Goal: Task Accomplishment & Management: Use online tool/utility

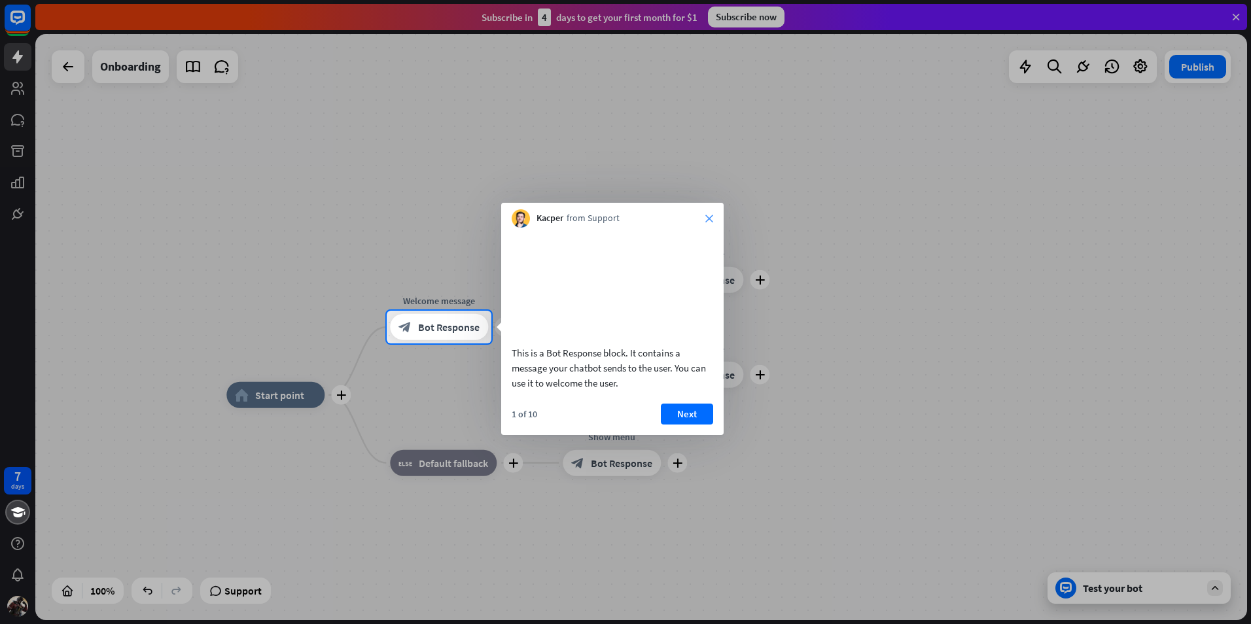
click at [712, 219] on icon "close" at bounding box center [709, 219] width 8 height 8
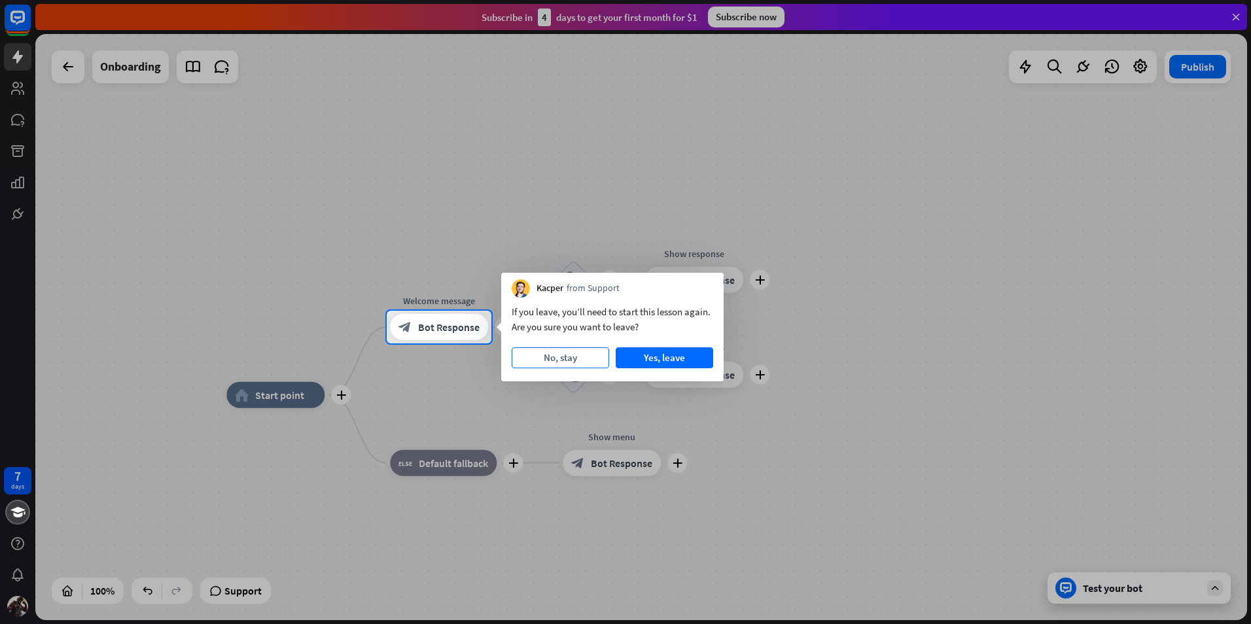
click at [582, 356] on button "No, stay" at bounding box center [561, 358] width 98 height 21
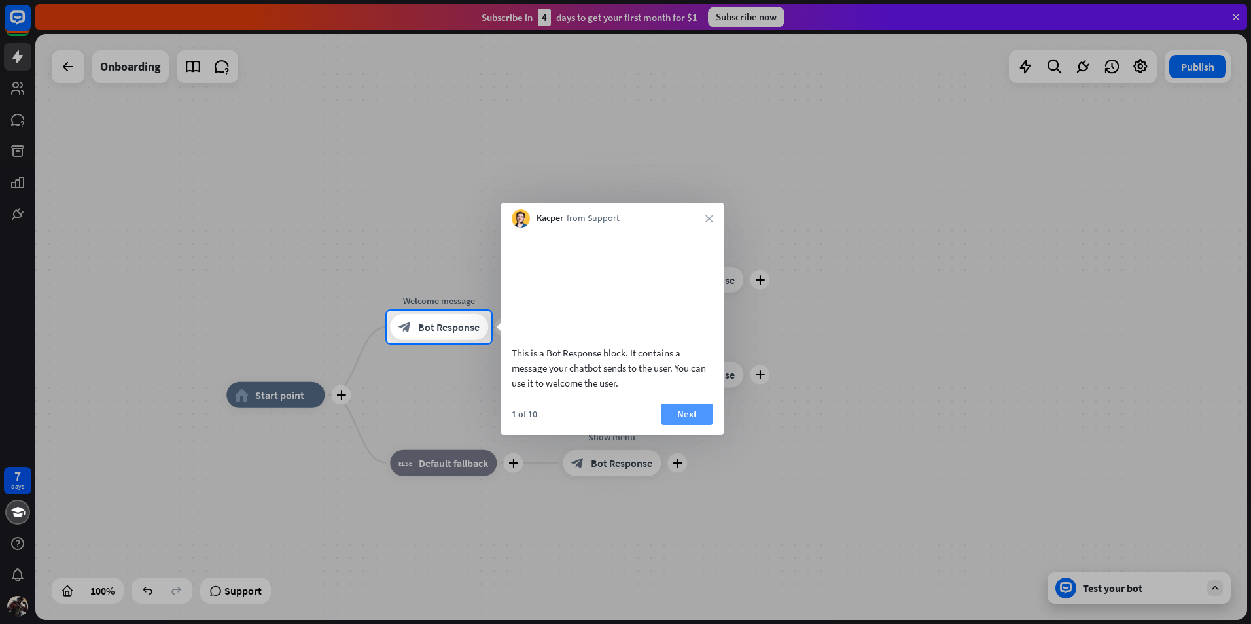
click at [684, 425] on button "Next" at bounding box center [687, 414] width 52 height 21
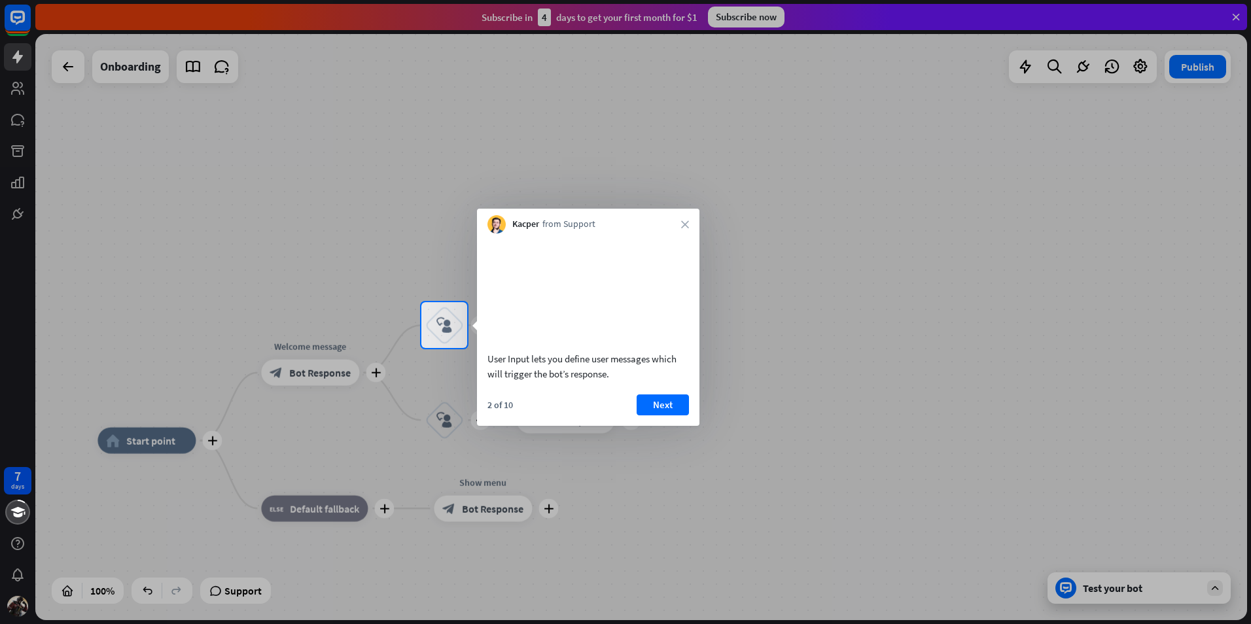
click at [115, 108] on div at bounding box center [625, 151] width 1251 height 302
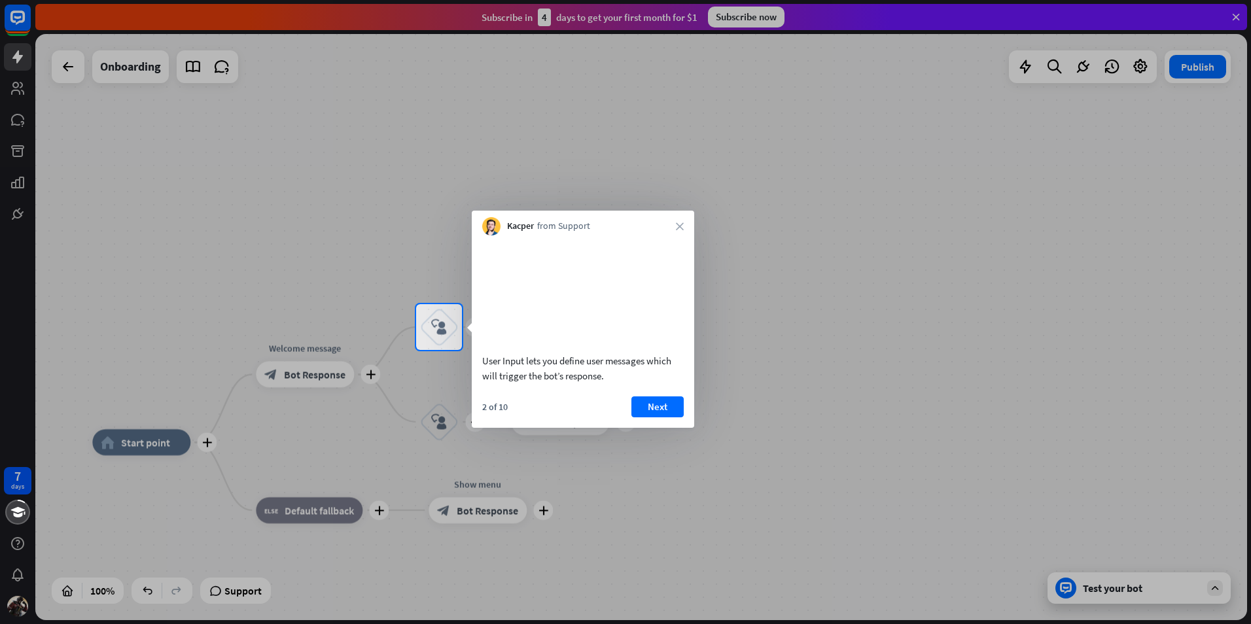
click at [676, 418] on button "Next" at bounding box center [658, 407] width 52 height 21
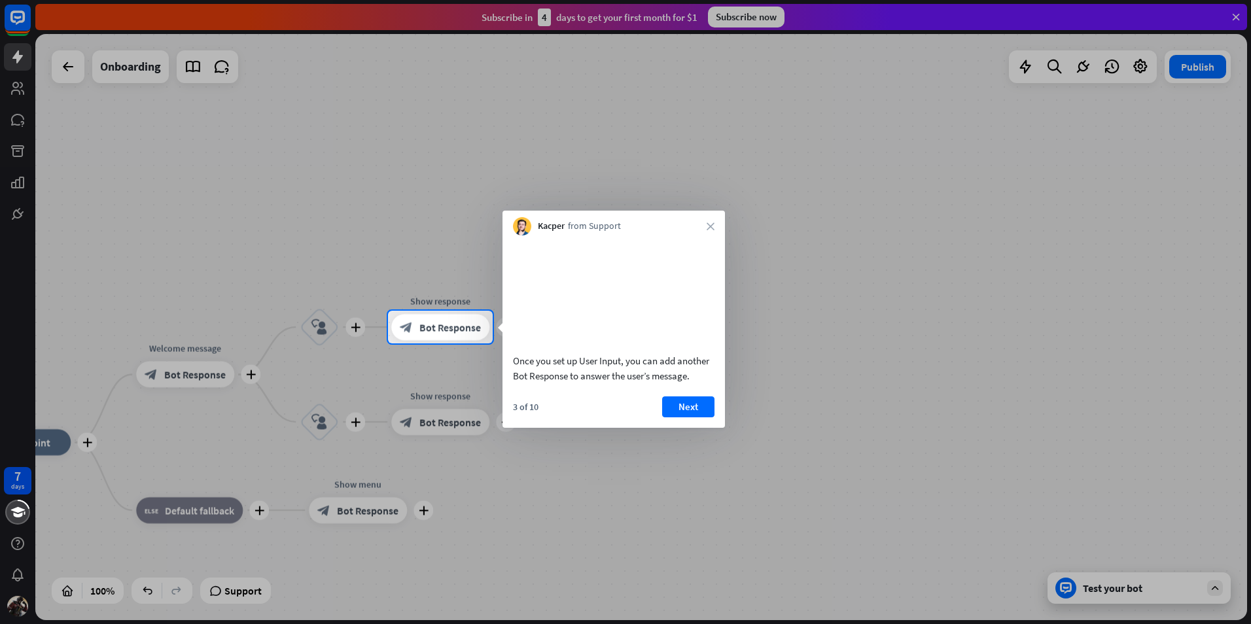
drag, startPoint x: 273, startPoint y: 193, endPoint x: 435, endPoint y: 164, distance: 164.2
click at [273, 192] on div at bounding box center [625, 155] width 1251 height 311
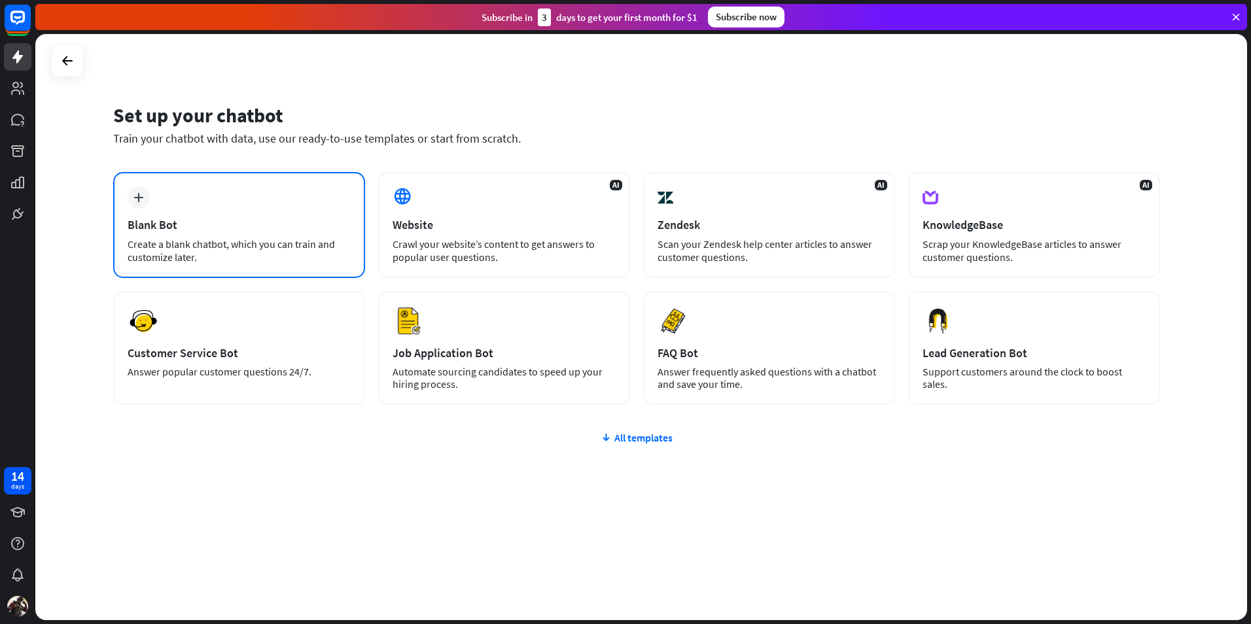
click at [187, 205] on div "plus Blank Bot Create a blank chatbot, which you can train and customize later." at bounding box center [239, 225] width 252 height 106
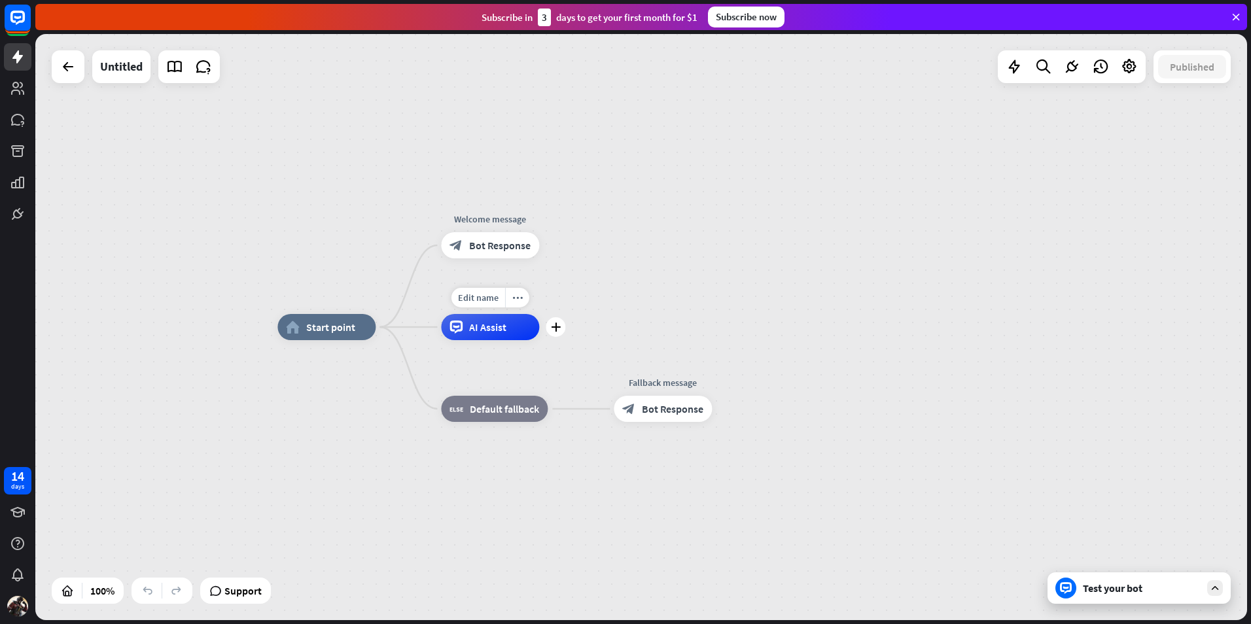
click at [474, 340] on div "Edit name more_horiz plus AI Assist" at bounding box center [490, 327] width 98 height 26
click at [477, 304] on div "Edit name" at bounding box center [479, 298] width 54 height 20
click at [671, 334] on div "home_2 Start point Welcome message block_bot_response Bot Response AI Assist bl…" at bounding box center [883, 620] width 1212 height 586
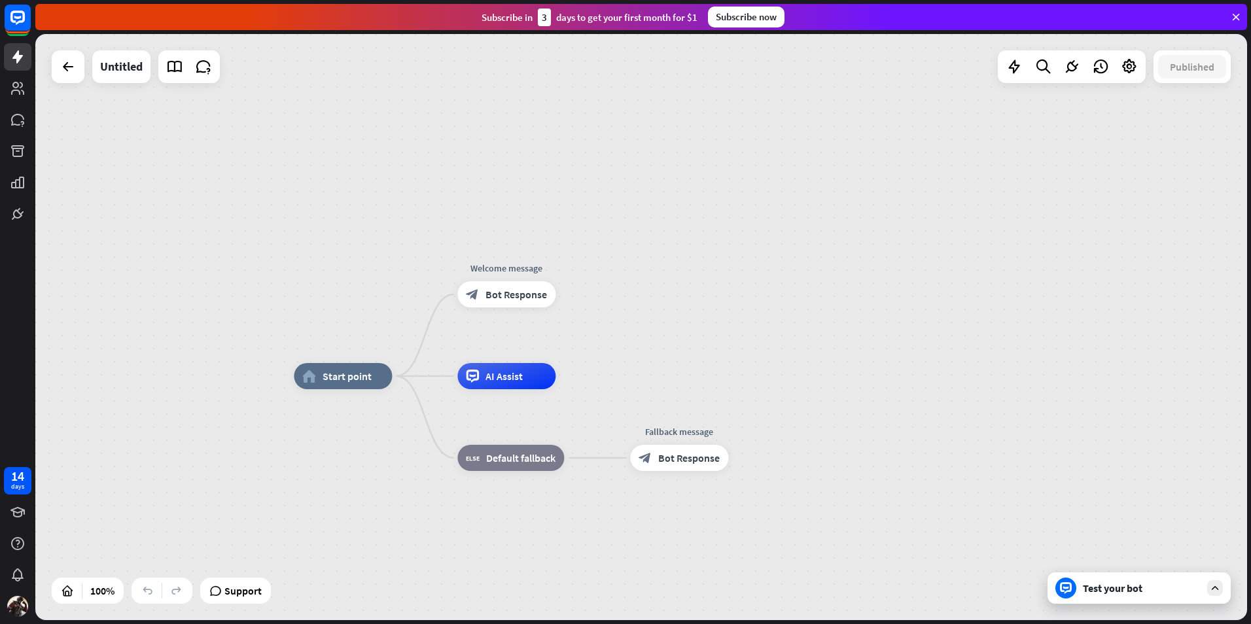
drag, startPoint x: 616, startPoint y: 332, endPoint x: 620, endPoint y: 341, distance: 9.4
click at [619, 341] on div "home_2 Start point Welcome message block_bot_response Bot Response AI Assist bl…" at bounding box center [641, 327] width 1212 height 586
